Goal: Information Seeking & Learning: Learn about a topic

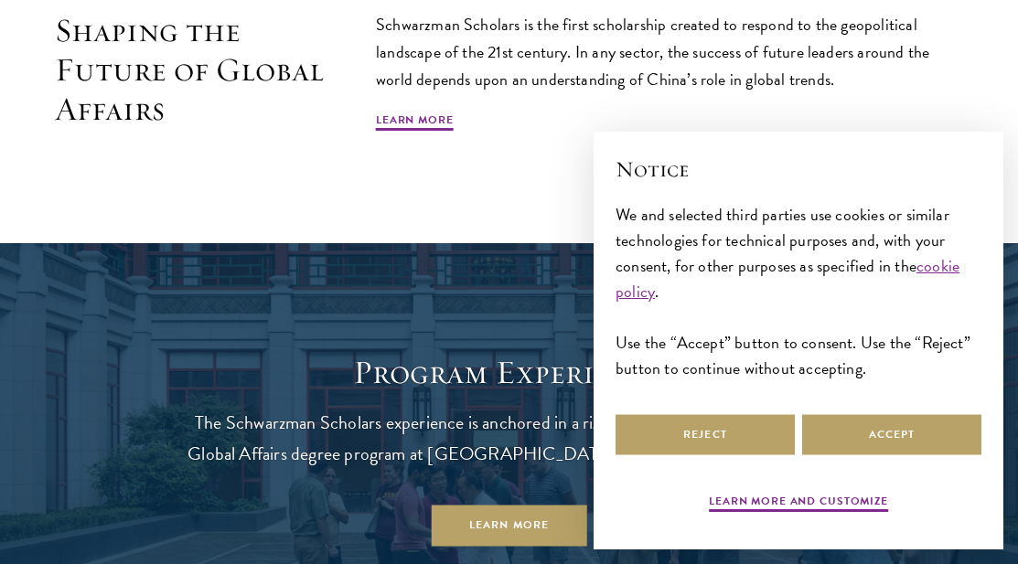
scroll to position [1089, 0]
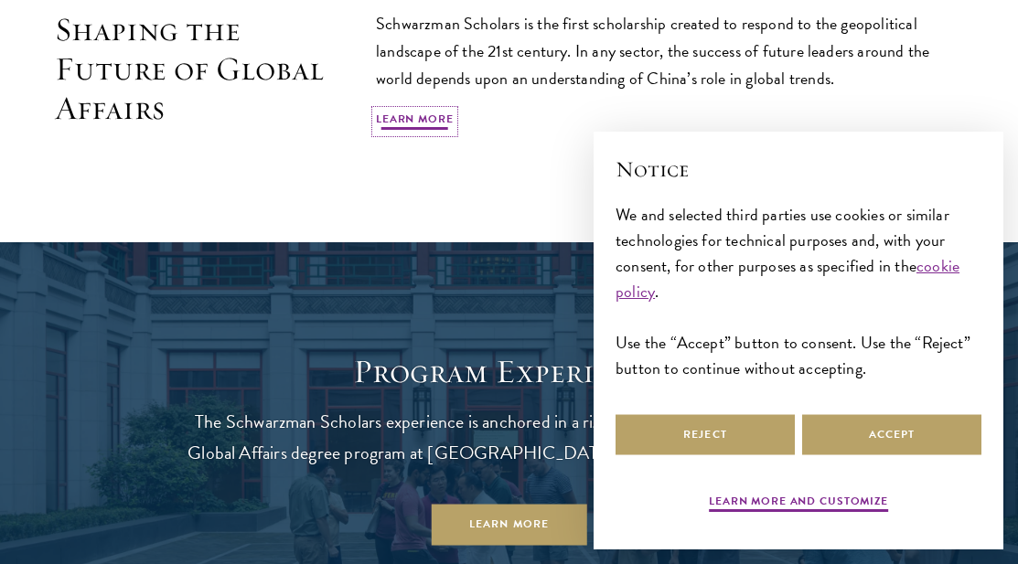
click at [399, 130] on link "Learn More" at bounding box center [415, 122] width 78 height 22
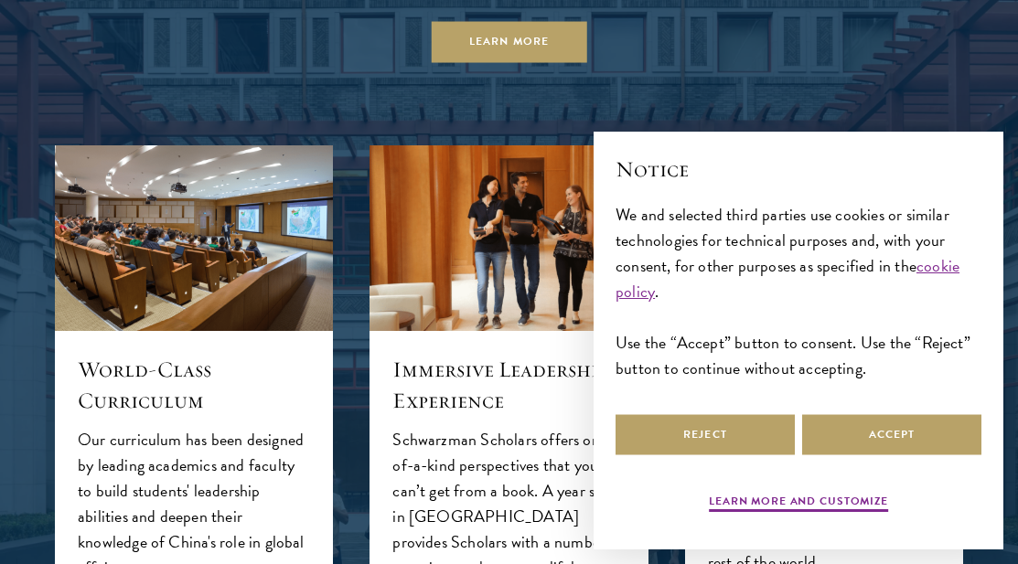
scroll to position [1573, 0]
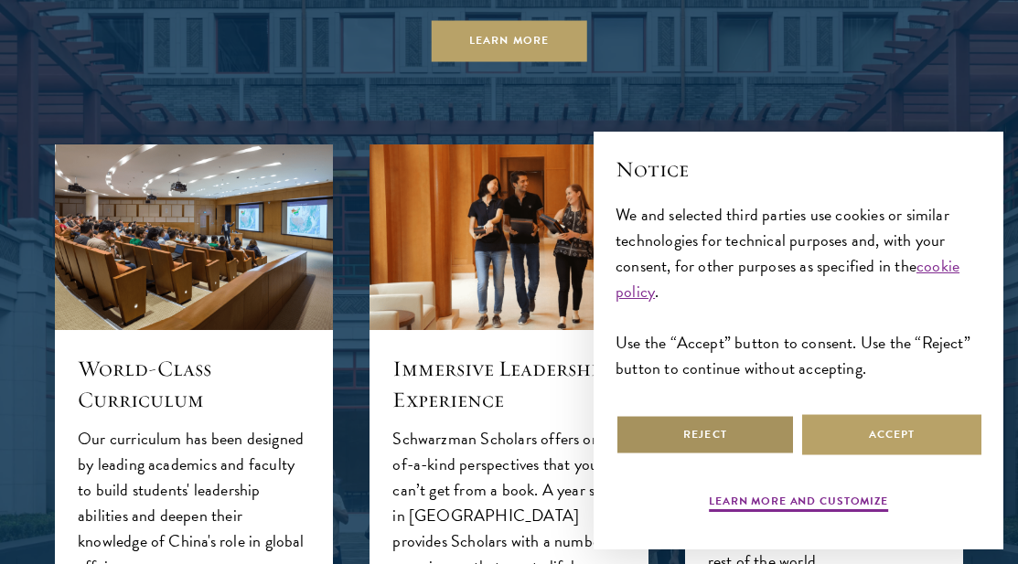
click at [737, 415] on button "Reject" at bounding box center [704, 434] width 179 height 41
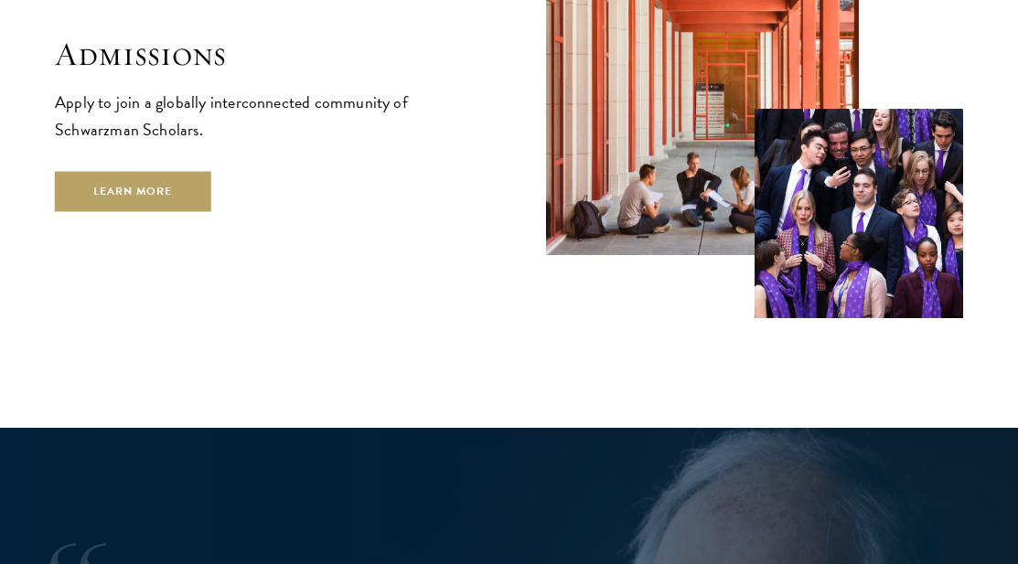
scroll to position [2836, 0]
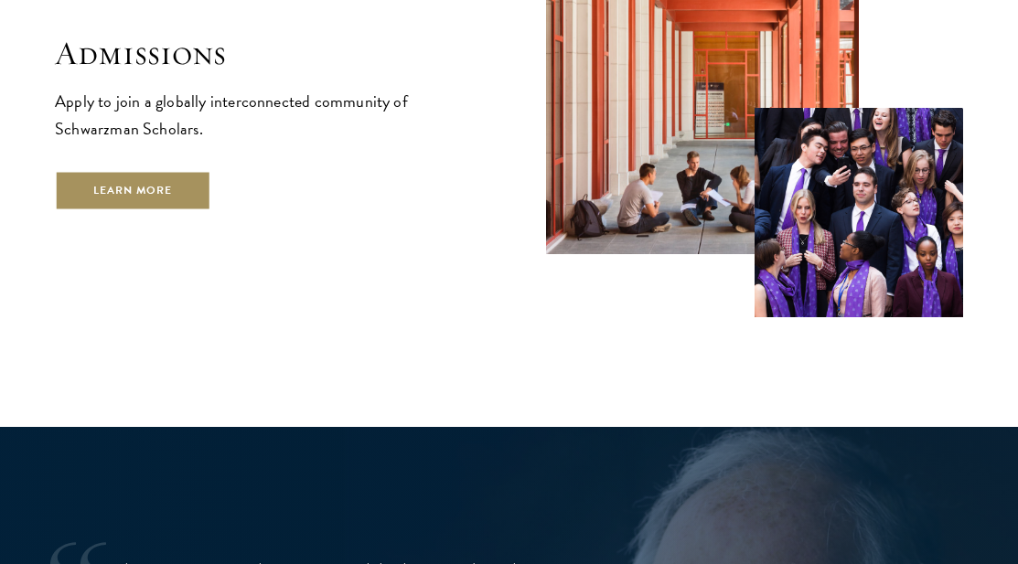
click at [117, 200] on link "Learn More" at bounding box center [133, 190] width 156 height 41
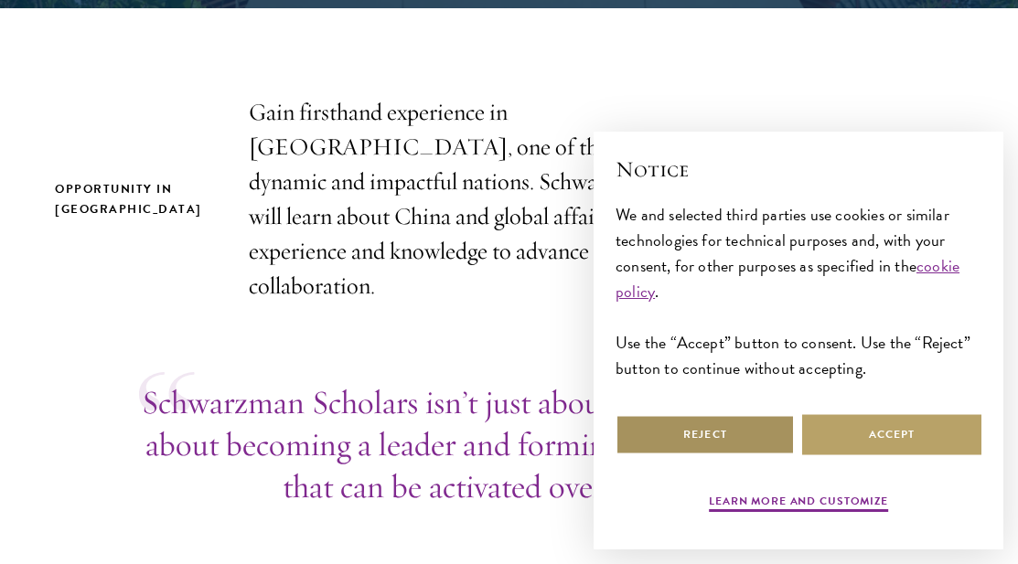
click at [750, 422] on button "Reject" at bounding box center [704, 434] width 179 height 41
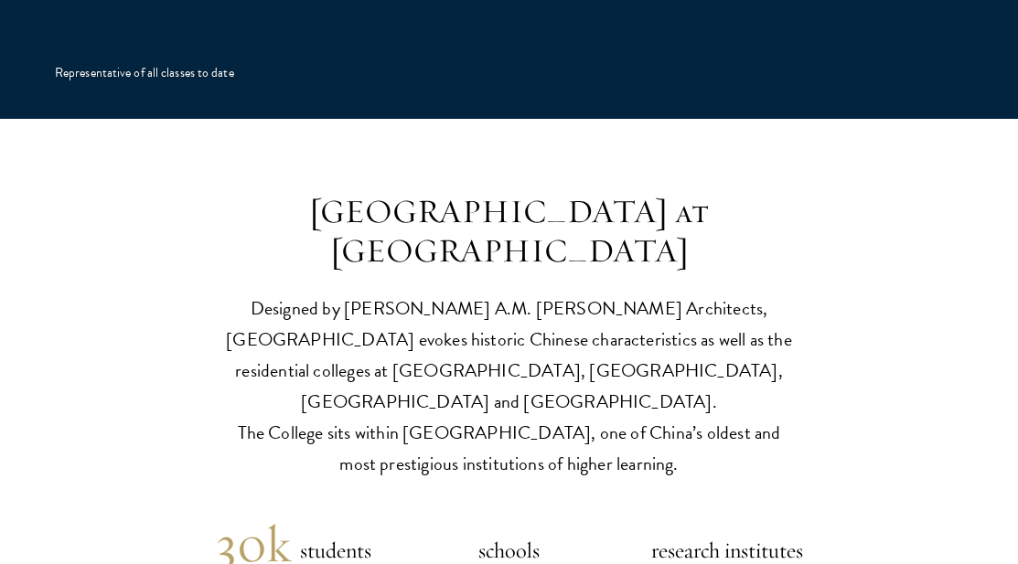
scroll to position [3942, 0]
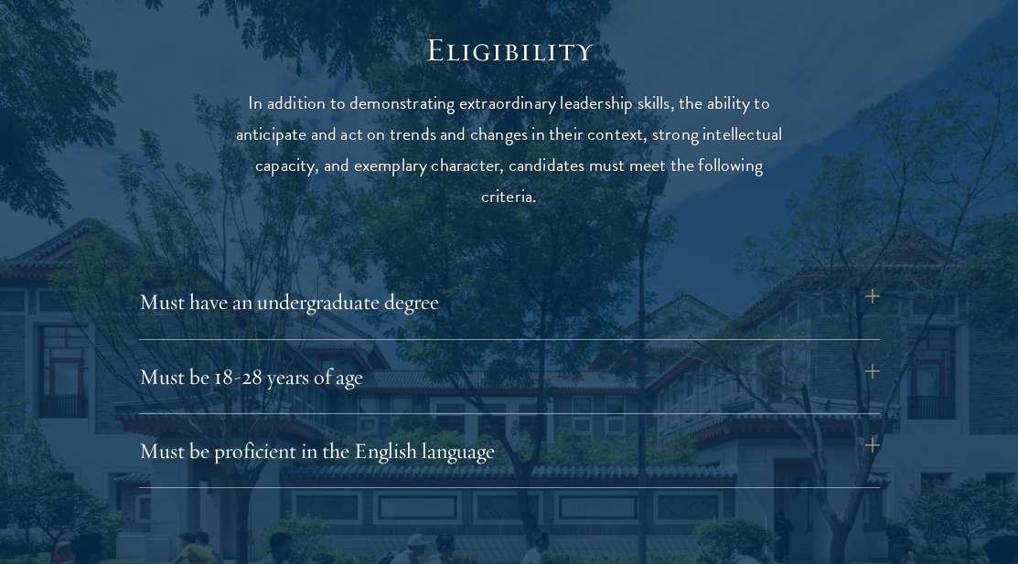
scroll to position [2302, 0]
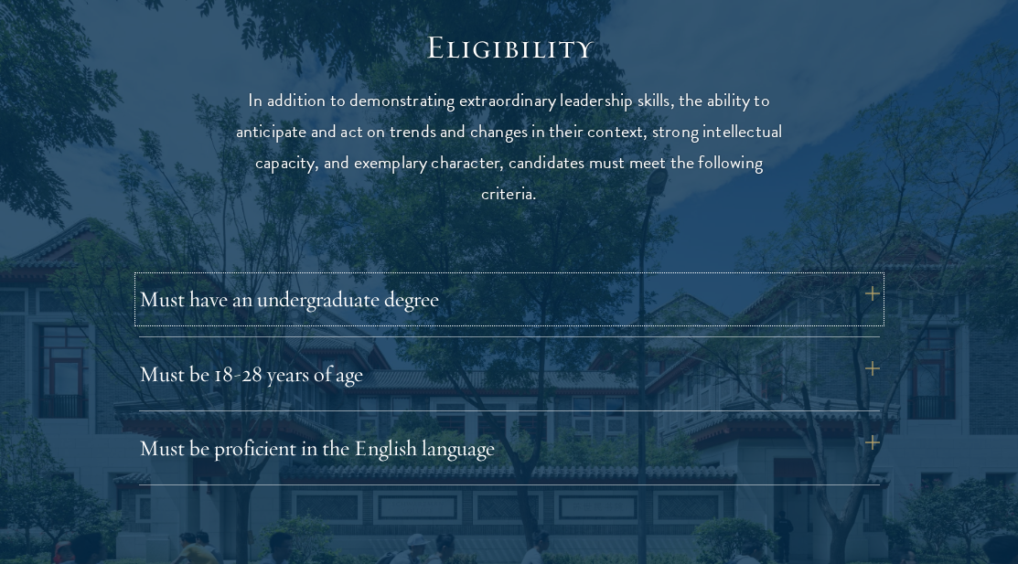
click at [398, 287] on button "Must have an undergraduate degree" at bounding box center [509, 299] width 741 height 44
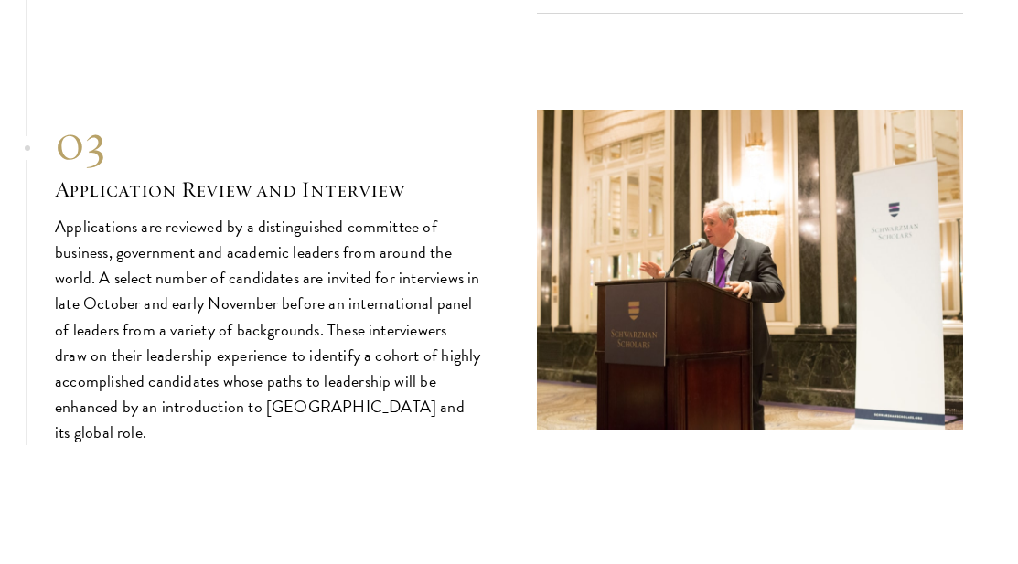
scroll to position [6111, 0]
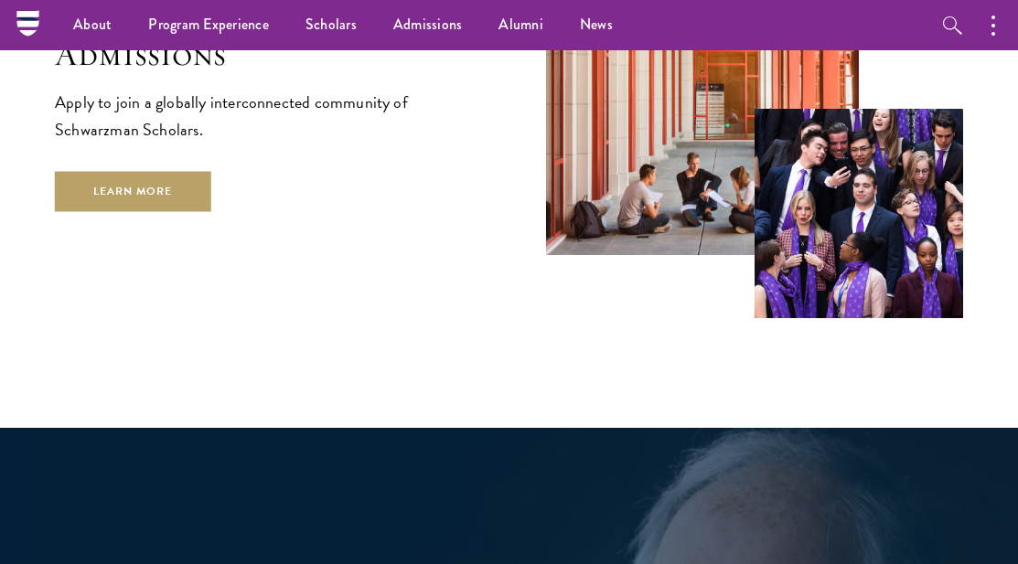
scroll to position [2836, 0]
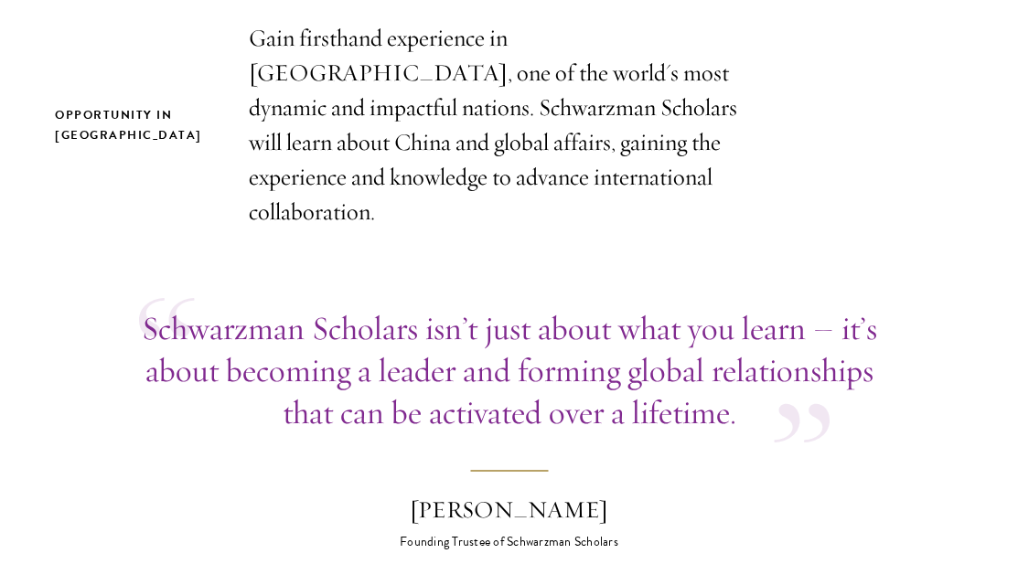
scroll to position [636, 0]
